Goal: Transaction & Acquisition: Download file/media

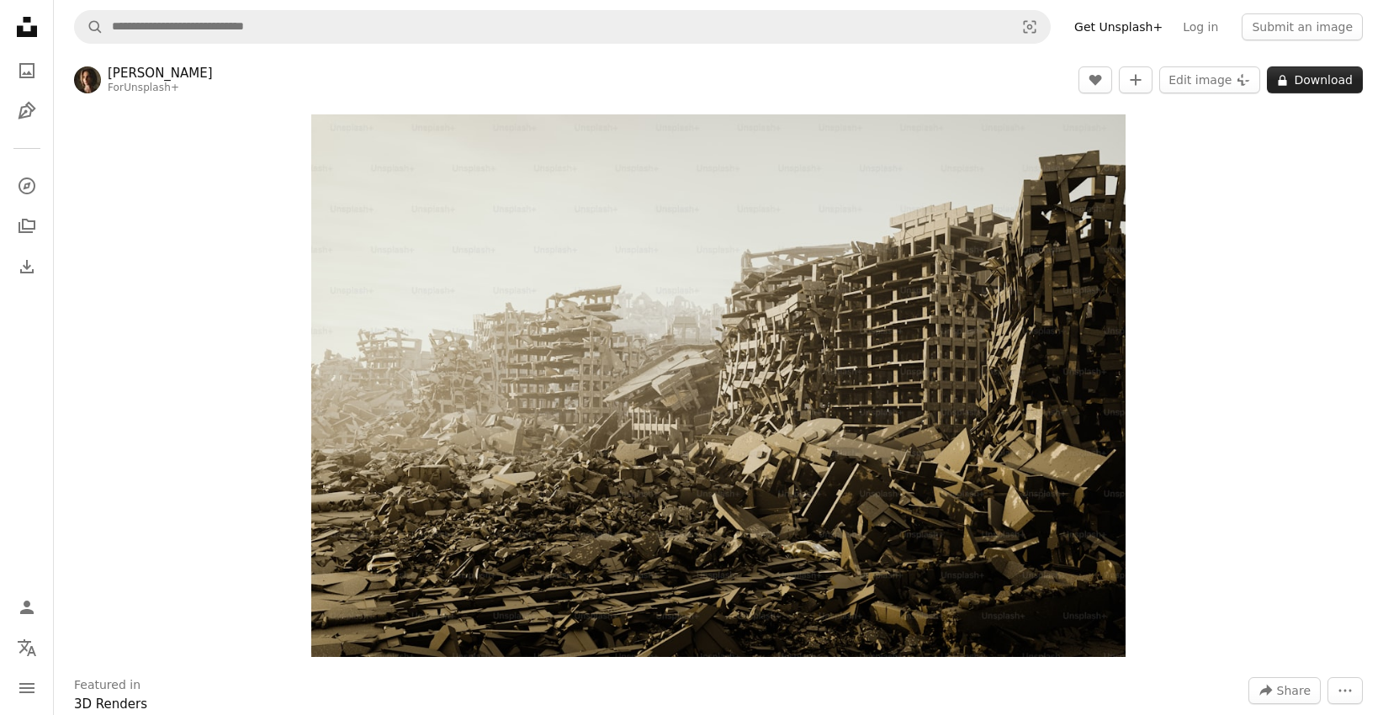
click at [1312, 81] on button "A lock Download" at bounding box center [1315, 79] width 96 height 27
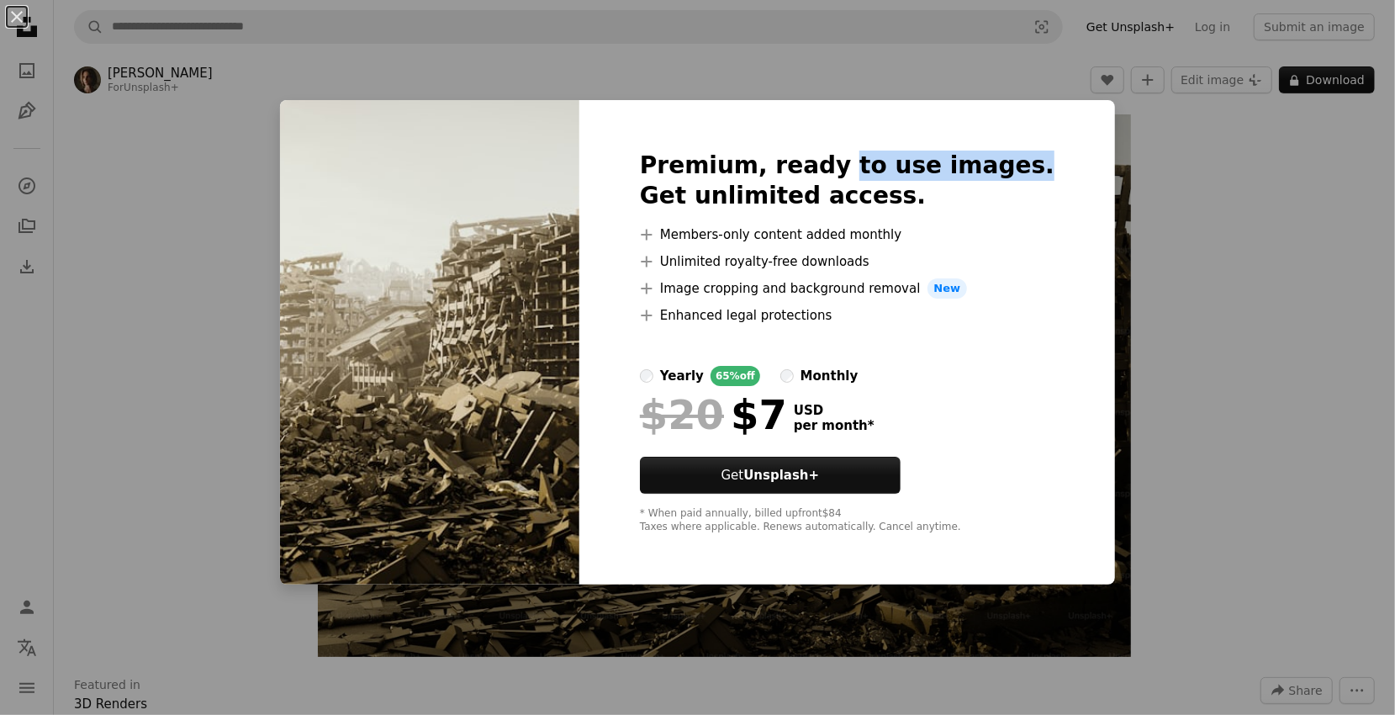
drag, startPoint x: 849, startPoint y: 120, endPoint x: 1040, endPoint y: 119, distance: 190.9
click at [1040, 119] on div "Premium, ready to use images. Get unlimited access. A plus sign Members-only co…" at bounding box center [847, 342] width 536 height 484
drag, startPoint x: 1040, startPoint y: 119, endPoint x: 876, endPoint y: 111, distance: 164.2
click at [923, 112] on div "Premium, ready to use images. Get unlimited access. A plus sign Members-only co…" at bounding box center [847, 342] width 536 height 484
click at [797, 109] on div "Premium, ready to use images. Get unlimited access. A plus sign Members-only co…" at bounding box center [847, 342] width 536 height 484
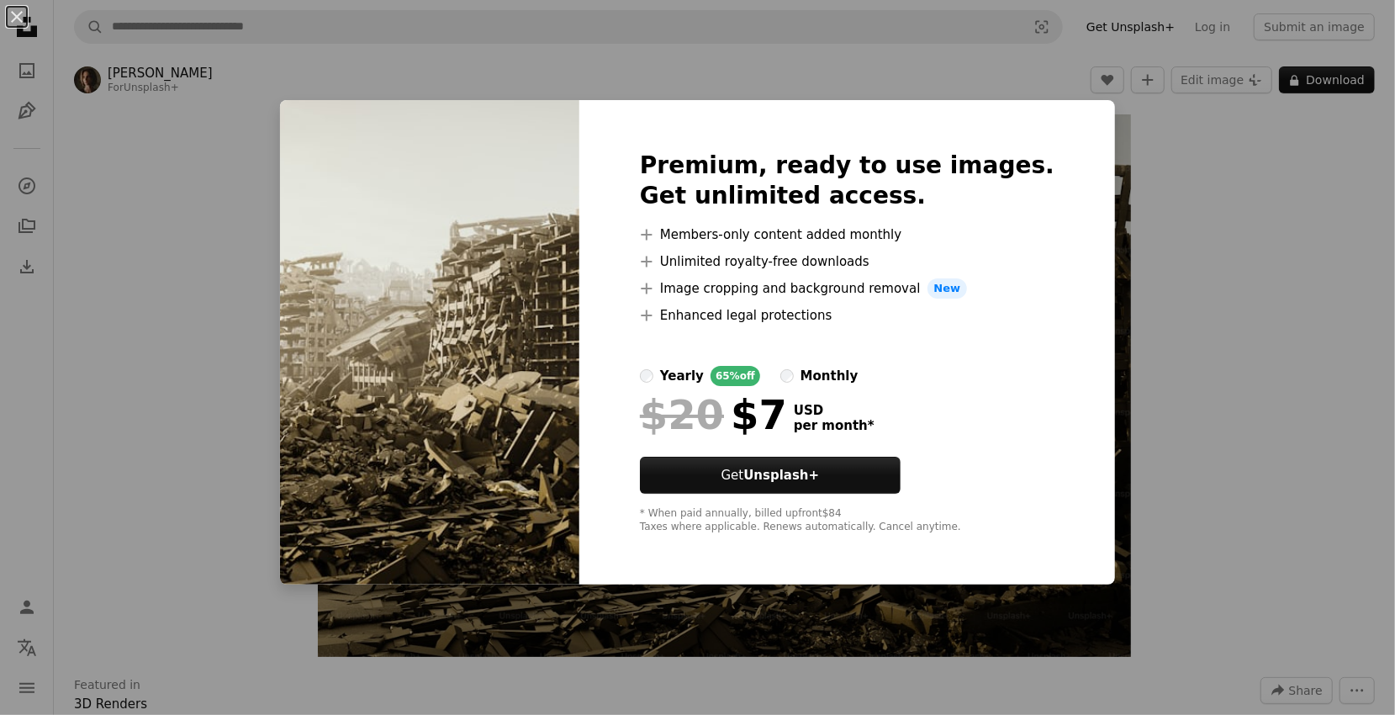
click at [621, 505] on div "Premium, ready to use images. Get unlimited access. A plus sign Members-only co…" at bounding box center [847, 342] width 536 height 484
click at [1245, 251] on div "An X shape Premium, ready to use images. Get unlimited access. A plus sign Memb…" at bounding box center [697, 357] width 1395 height 715
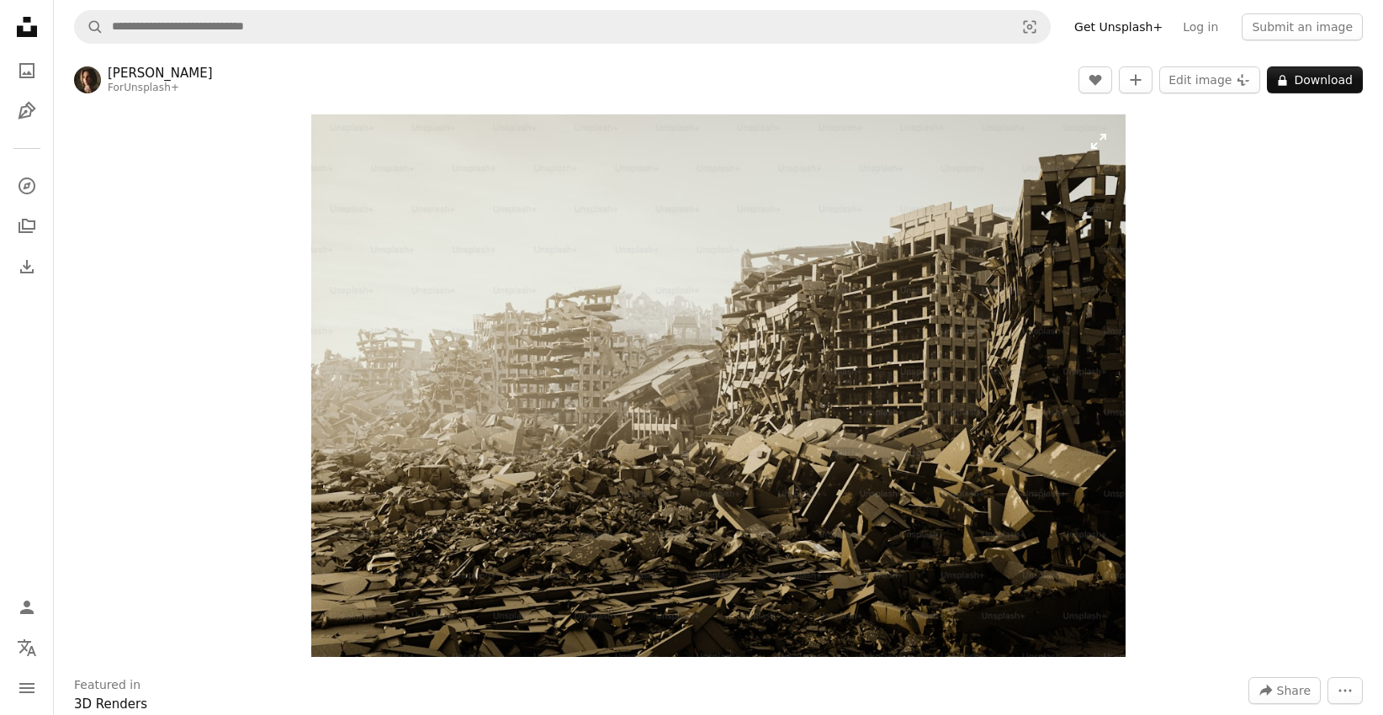
click at [986, 296] on img "Zoom in on this image" at bounding box center [718, 385] width 814 height 542
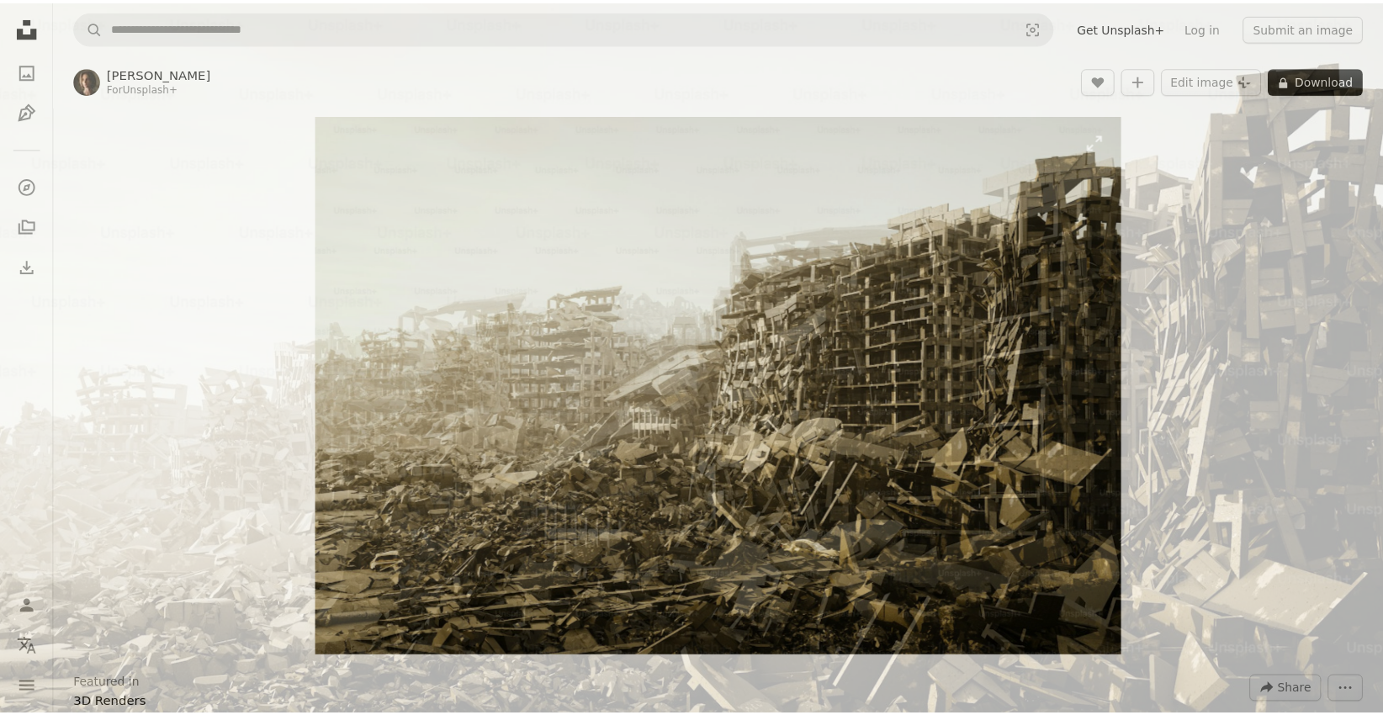
scroll to position [99, 0]
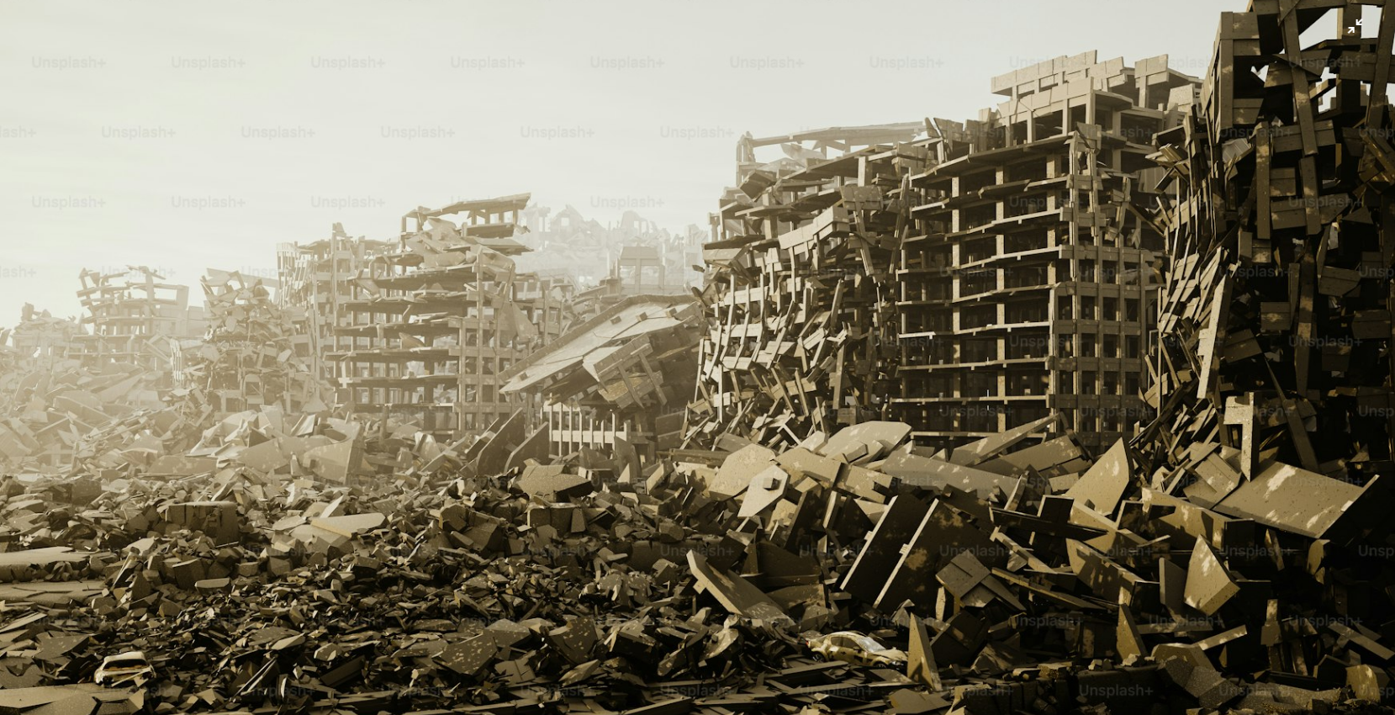
click at [986, 296] on img "Zoom out on this image" at bounding box center [697, 365] width 1397 height 931
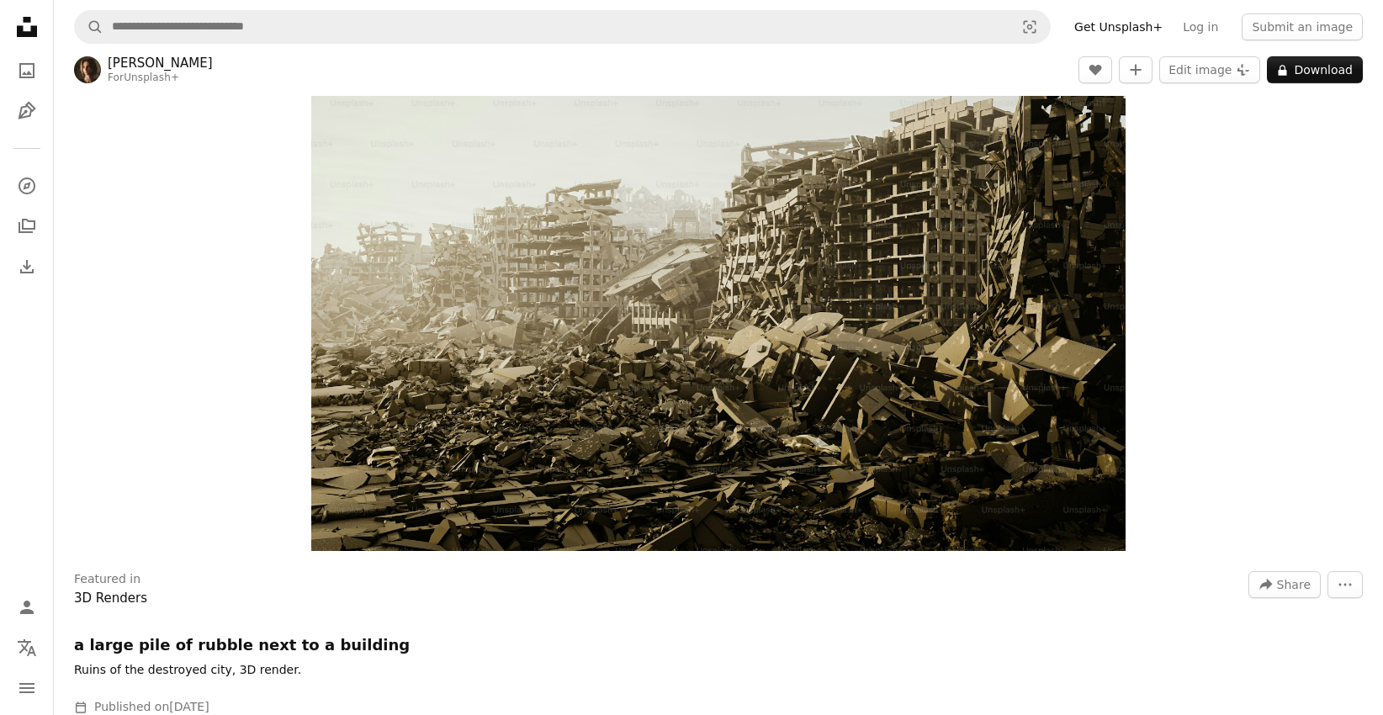
scroll to position [0, 0]
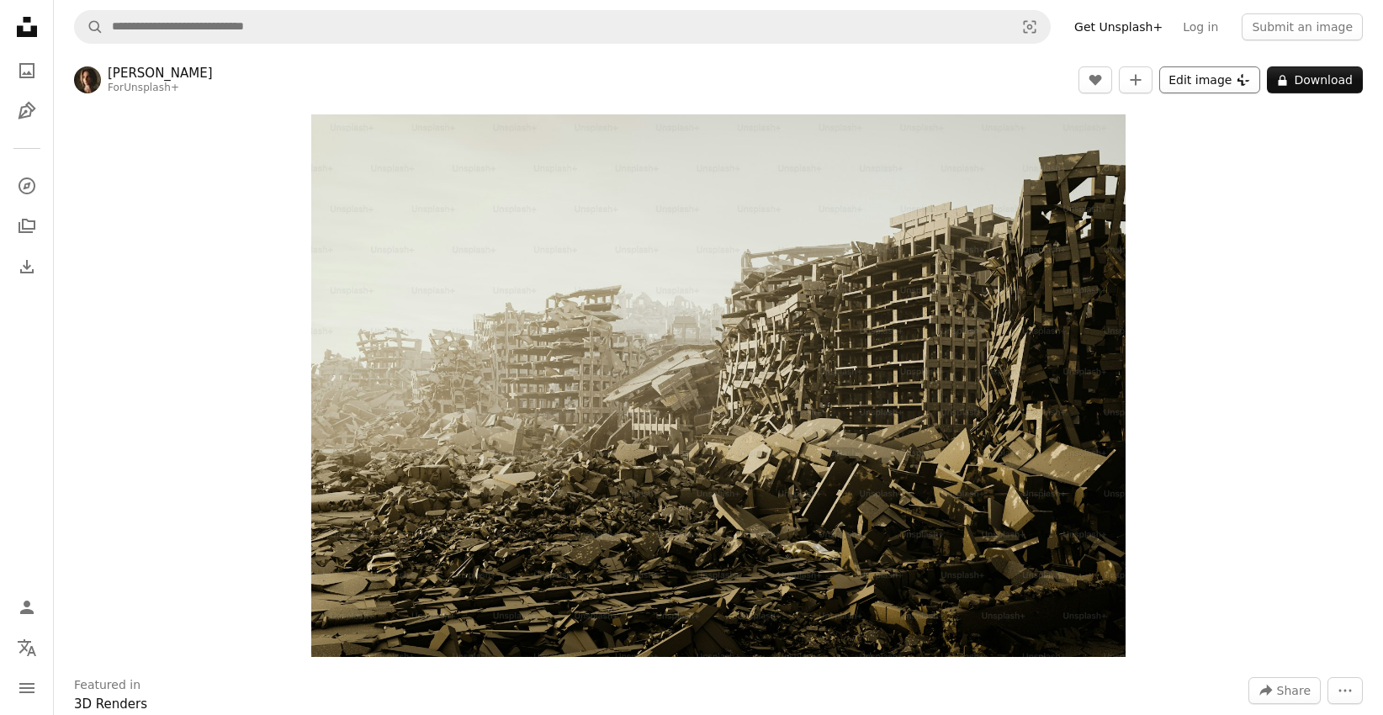
click at [1199, 84] on button "Edit image Plus sign for Unsplash+" at bounding box center [1209, 79] width 101 height 27
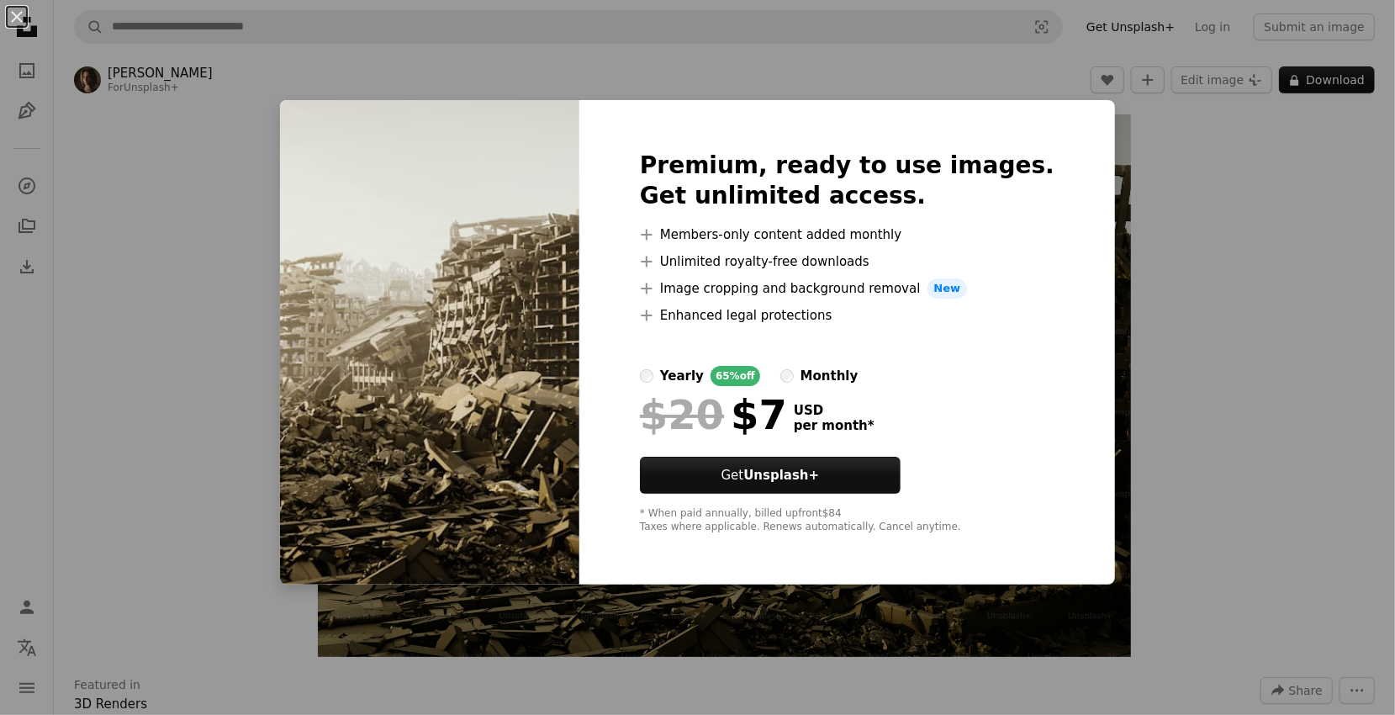
click at [1177, 172] on div "An X shape Premium, ready to use images. Get unlimited access. A plus sign Memb…" at bounding box center [697, 357] width 1395 height 715
